Goal: Task Accomplishment & Management: Use online tool/utility

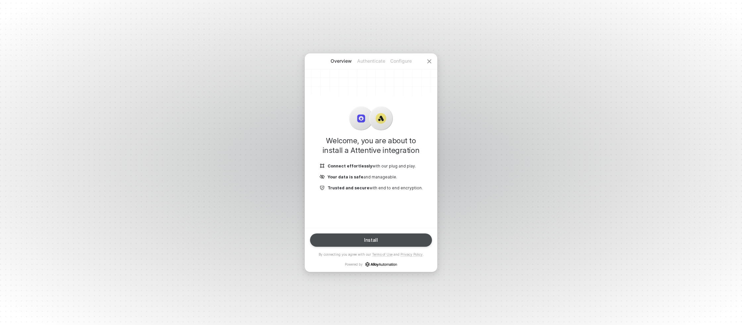
click at [409, 235] on button "Install" at bounding box center [371, 239] width 122 height 13
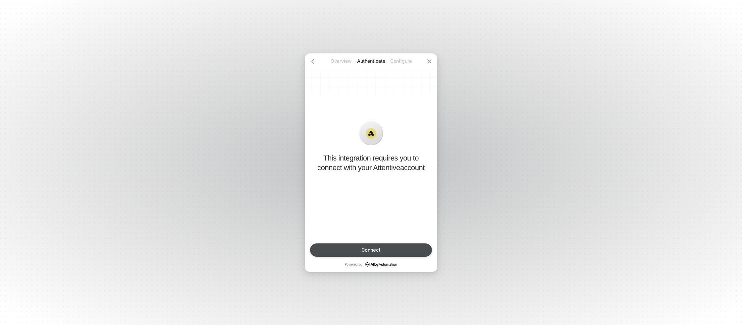
click at [395, 252] on button "Connect" at bounding box center [371, 249] width 122 height 13
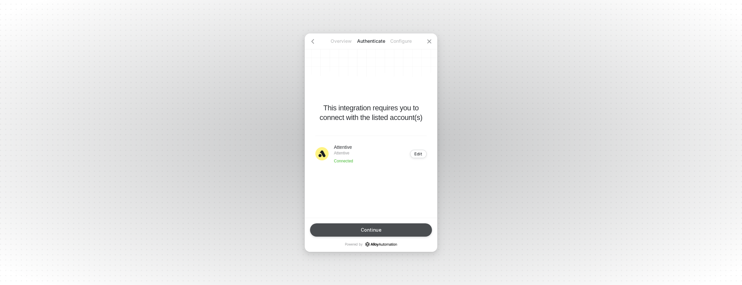
click at [377, 228] on div "Continue" at bounding box center [371, 229] width 21 height 5
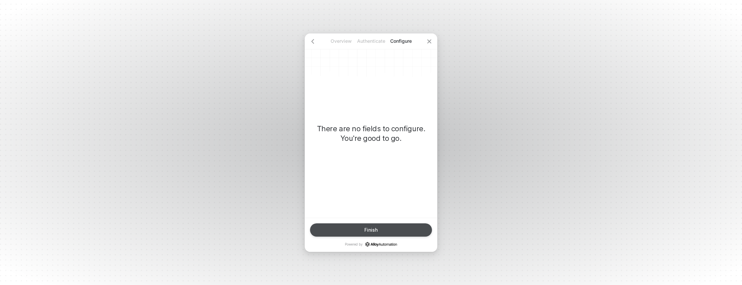
click at [371, 231] on div "Finish" at bounding box center [370, 229] width 13 height 5
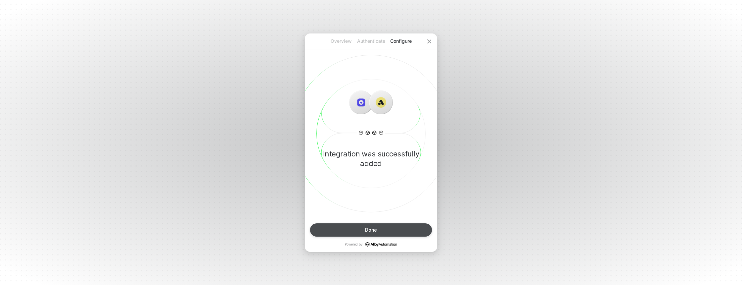
click at [401, 232] on button "Done" at bounding box center [371, 229] width 122 height 13
click at [373, 228] on div "Done" at bounding box center [371, 229] width 12 height 5
click at [379, 226] on button "Done" at bounding box center [371, 229] width 122 height 13
click at [371, 229] on div "Done" at bounding box center [371, 229] width 12 height 5
click at [533, 191] on div "Overview Authenticate Configure Integration was successfully added Done Powered…" at bounding box center [371, 142] width 742 height 285
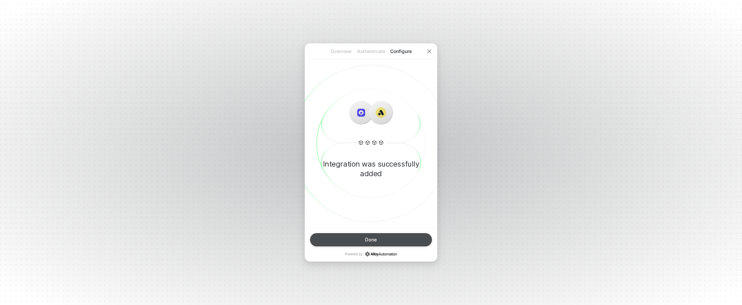
click at [393, 238] on button "Done" at bounding box center [371, 239] width 122 height 13
click at [431, 50] on icon "icon-close" at bounding box center [429, 51] width 5 height 5
